Goal: Check status: Check status

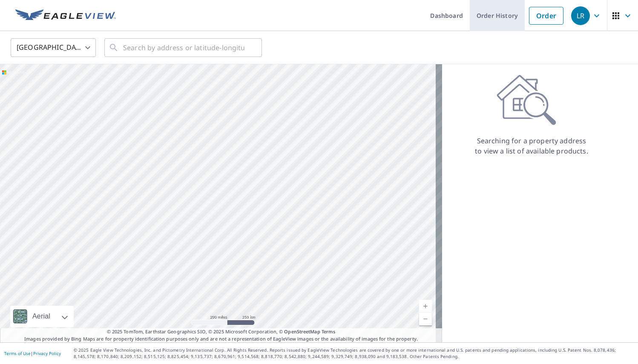
click at [492, 19] on link "Order History" at bounding box center [496, 15] width 55 height 31
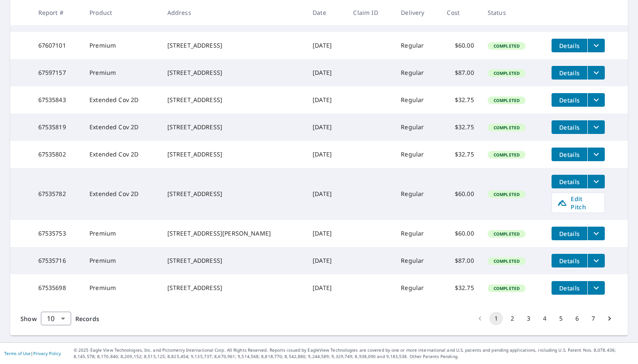
scroll to position [209, 0]
click at [505, 320] on button "2" at bounding box center [512, 319] width 14 height 14
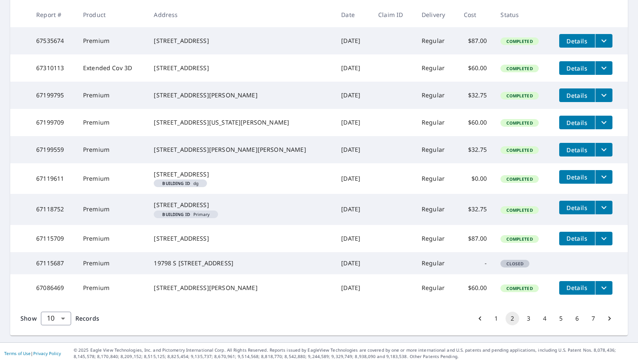
scroll to position [211, 0]
click at [522, 320] on button "3" at bounding box center [528, 319] width 14 height 14
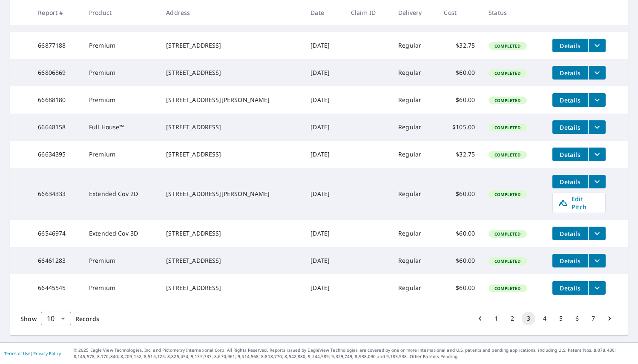
scroll to position [209, 0]
click at [538, 318] on button "4" at bounding box center [545, 319] width 14 height 14
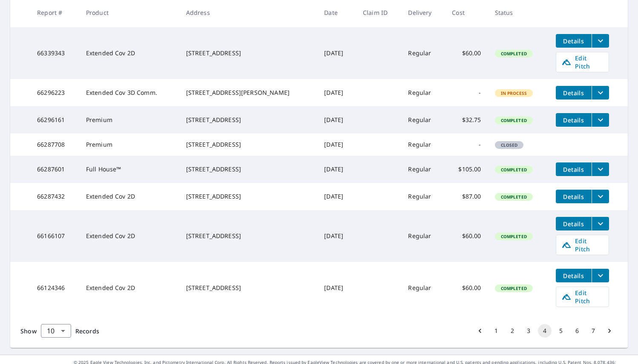
scroll to position [255, 0]
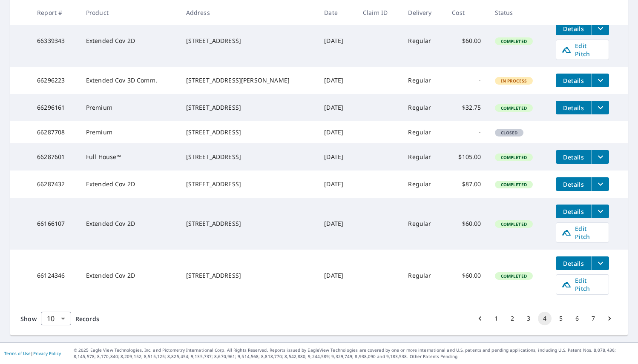
click at [595, 267] on icon "filesDropdownBtn-66124346" at bounding box center [600, 263] width 10 height 10
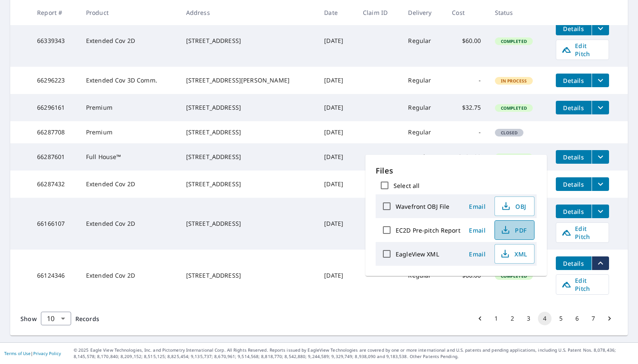
click at [520, 230] on span "PDF" at bounding box center [513, 230] width 27 height 10
